Goal: Navigation & Orientation: Go to known website

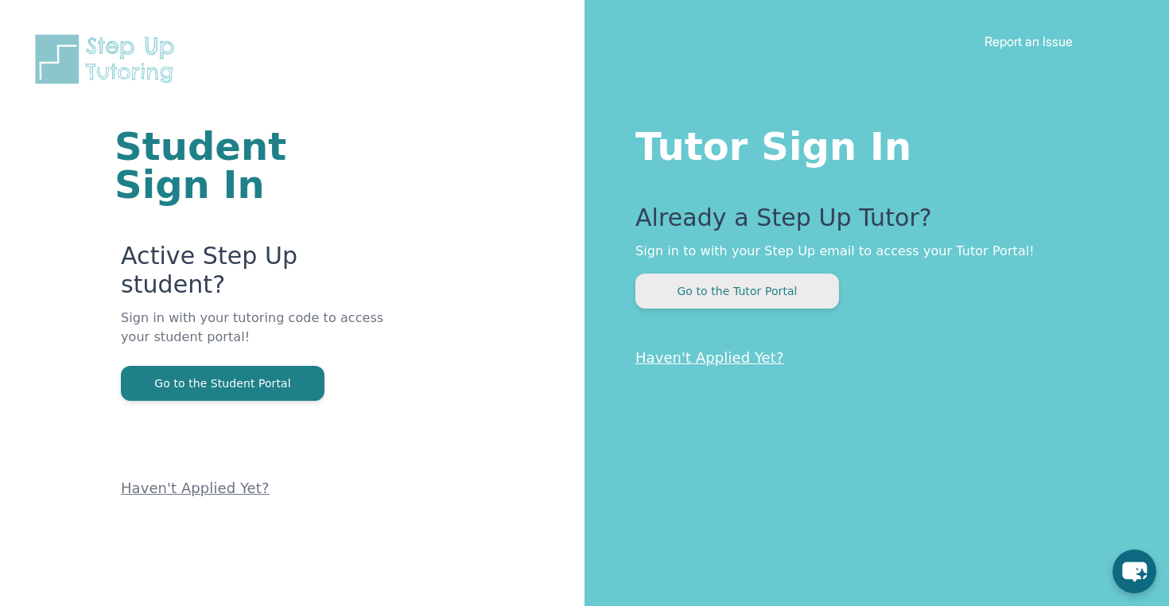
click at [761, 284] on button "Go to the Tutor Portal" at bounding box center [738, 291] width 204 height 35
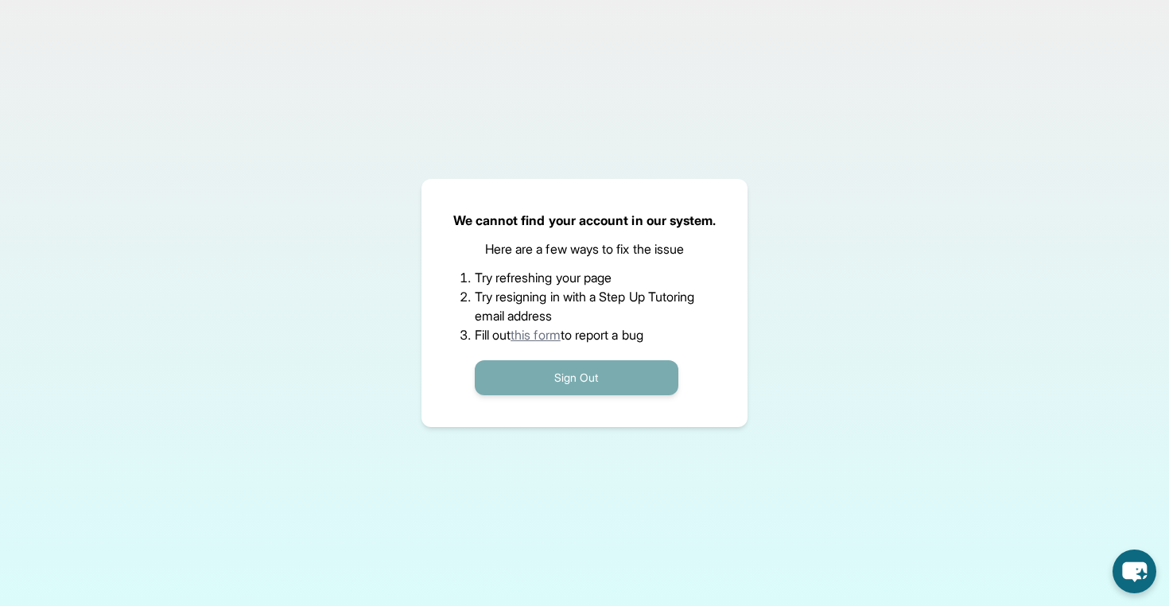
click at [591, 380] on button "Sign Out" at bounding box center [577, 377] width 204 height 35
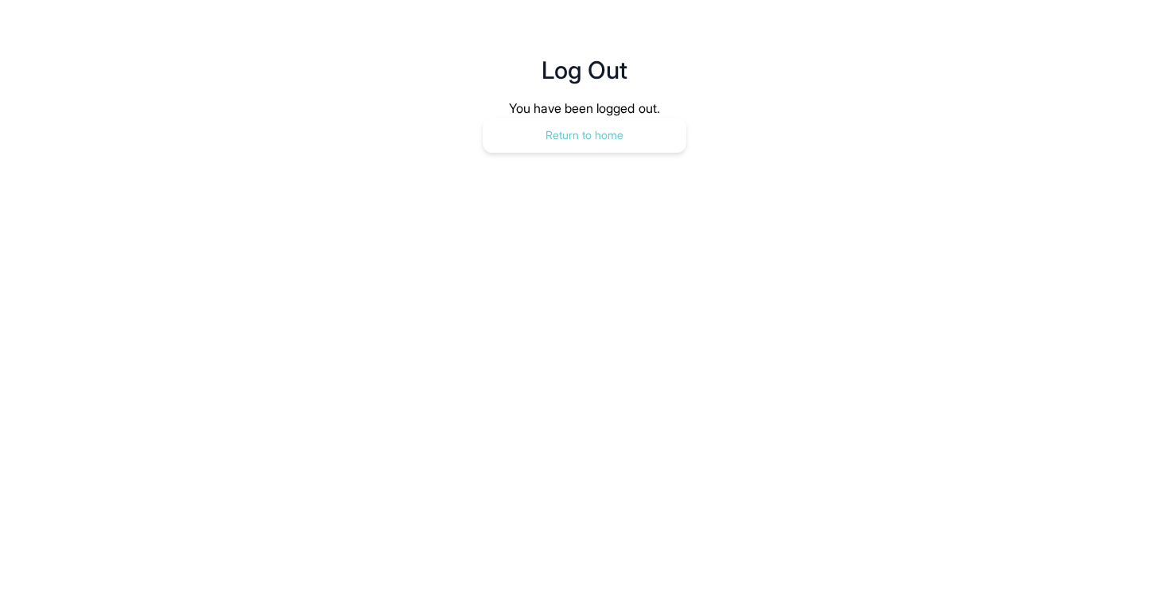
click at [617, 142] on button "Return to home" at bounding box center [585, 135] width 204 height 35
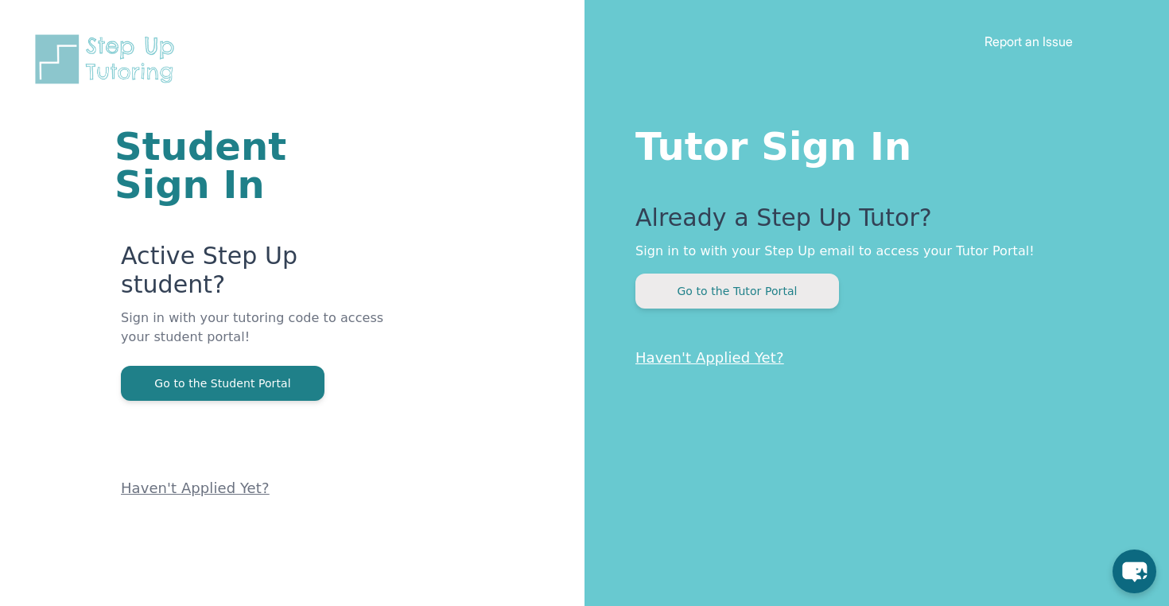
click at [777, 296] on button "Go to the Tutor Portal" at bounding box center [738, 291] width 204 height 35
